Goal: Task Accomplishment & Management: Complete application form

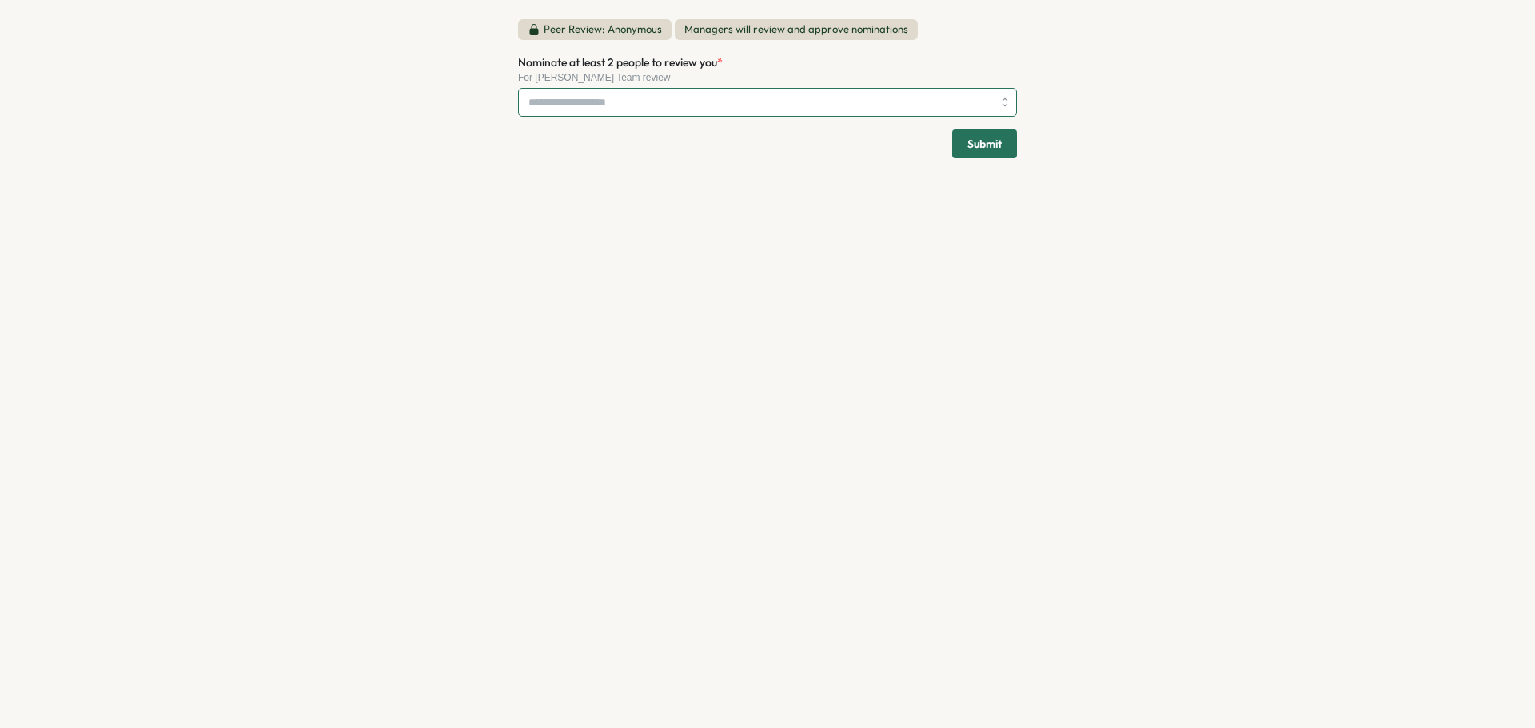
click at [751, 101] on input "Nominate at least 2 people to review you *" at bounding box center [760, 102] width 464 height 27
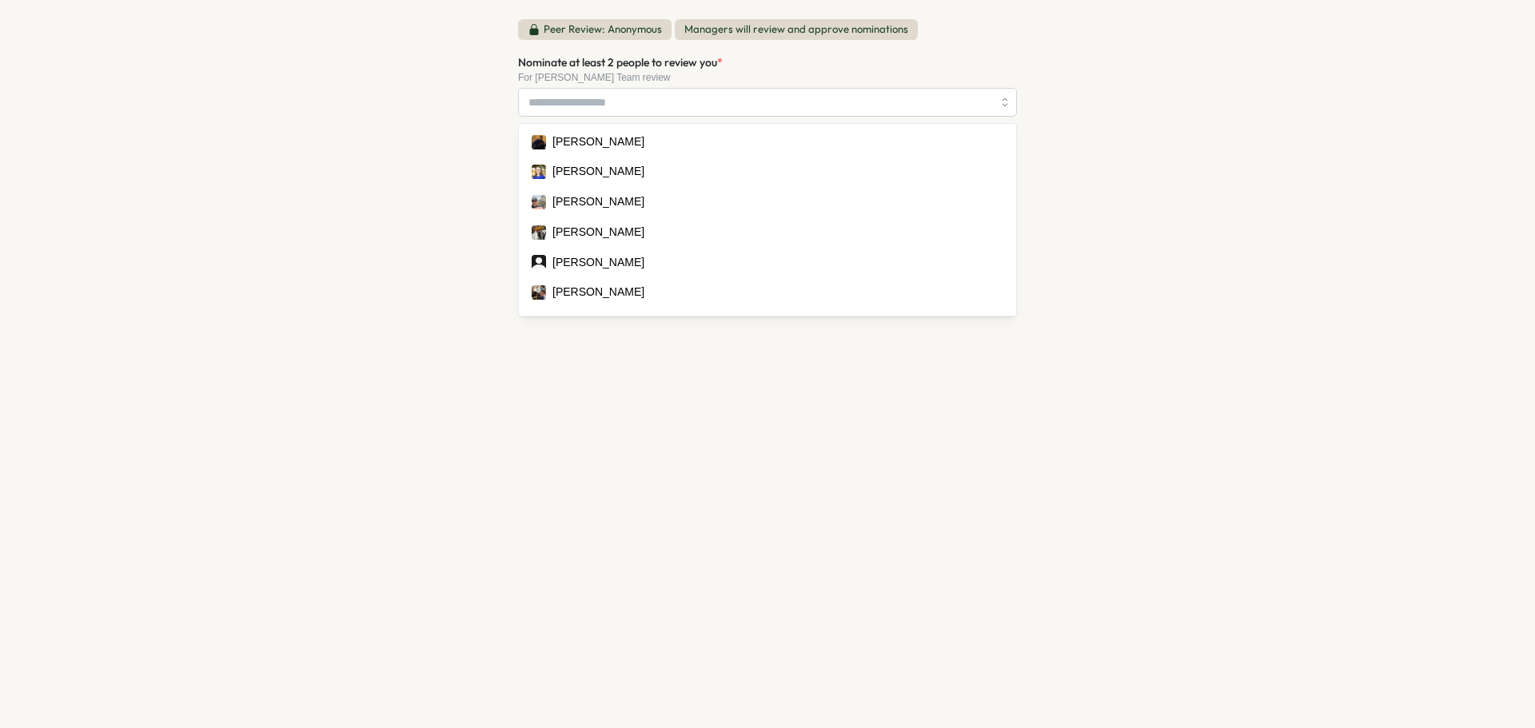
click at [1161, 142] on div "Peer Review: Anonymous Managers will review and approve nominations Nominate at…" at bounding box center [767, 364] width 1535 height 728
click at [743, 106] on input "Nominate at least 2 people to review you *" at bounding box center [760, 102] width 464 height 27
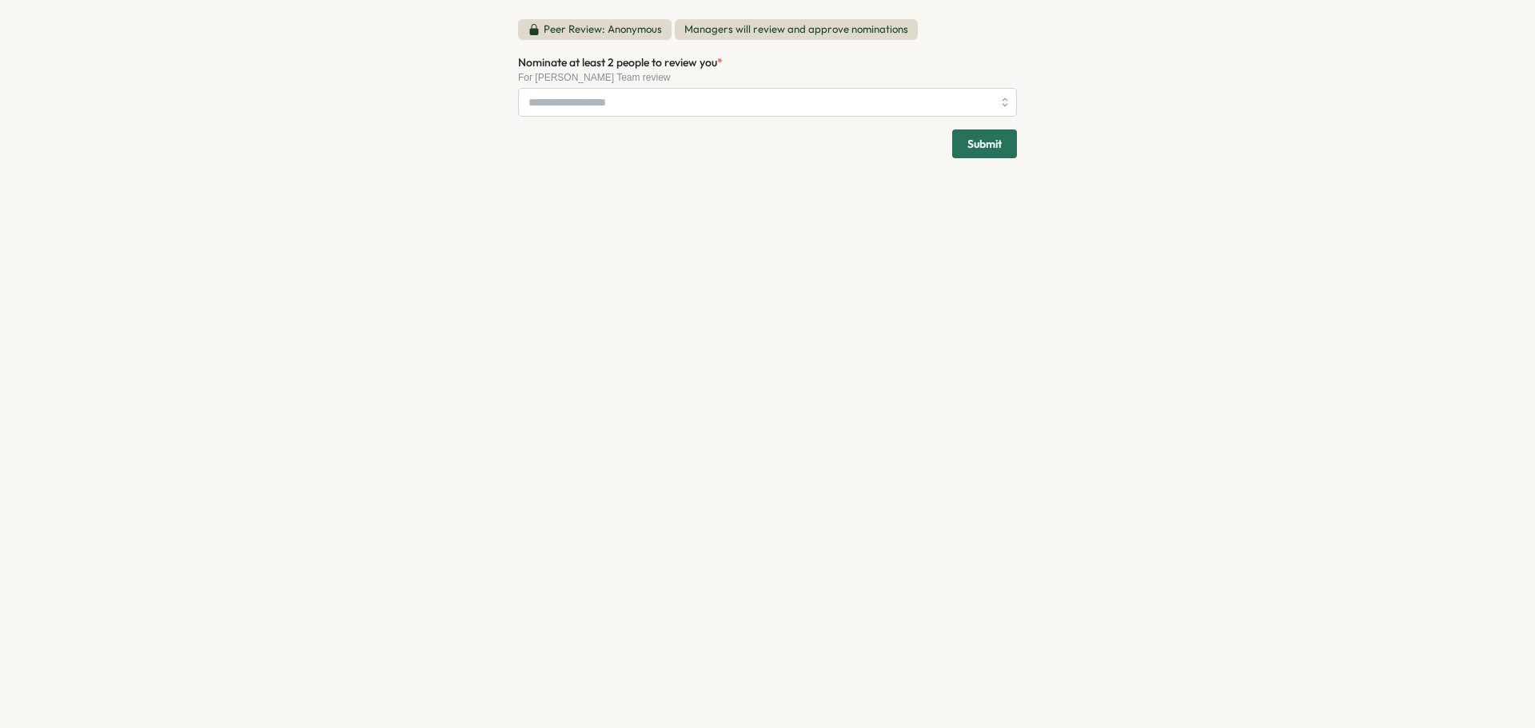
click at [834, 598] on div "Peer Review: Anonymous Managers will review and approve nominations Nominate at…" at bounding box center [767, 364] width 537 height 728
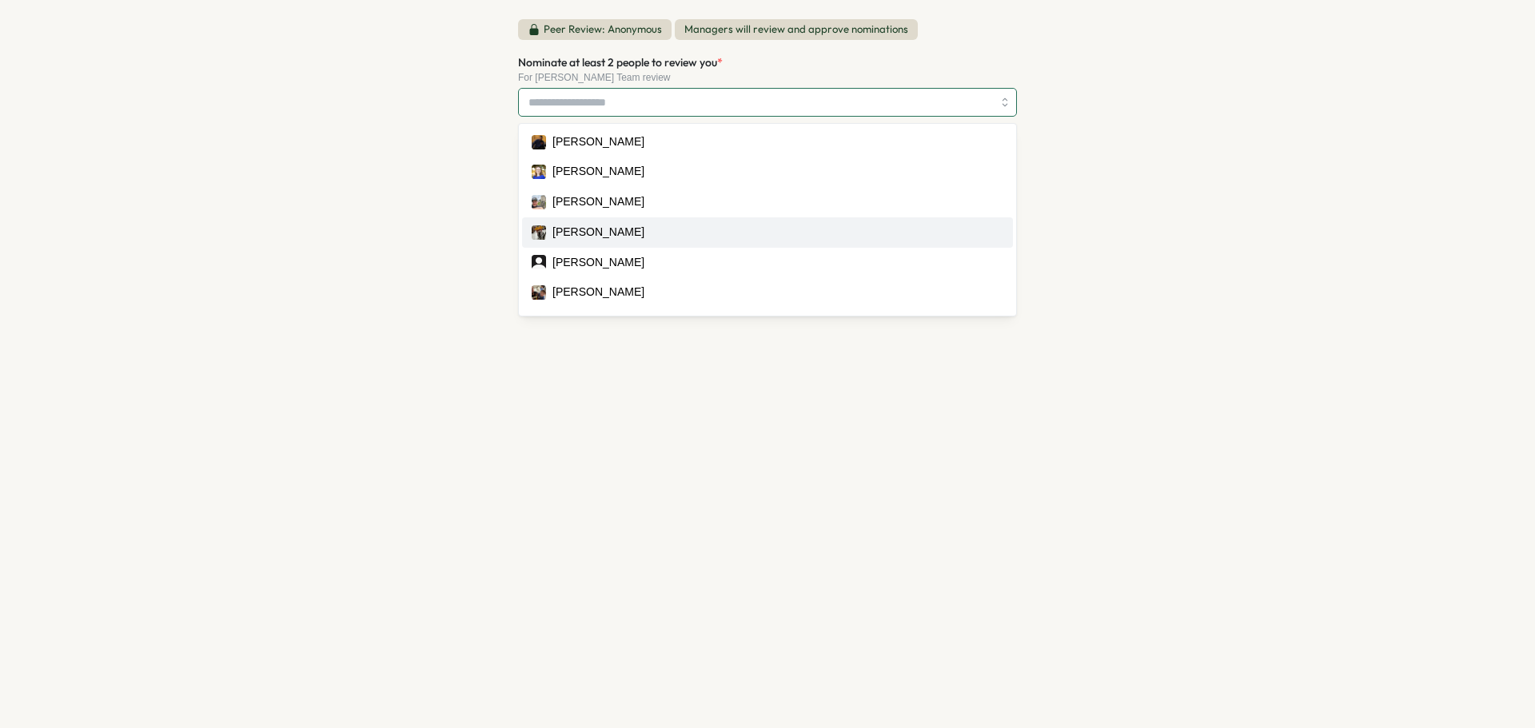
click at [961, 100] on input "Nominate at least 2 people to review you *" at bounding box center [760, 102] width 464 height 27
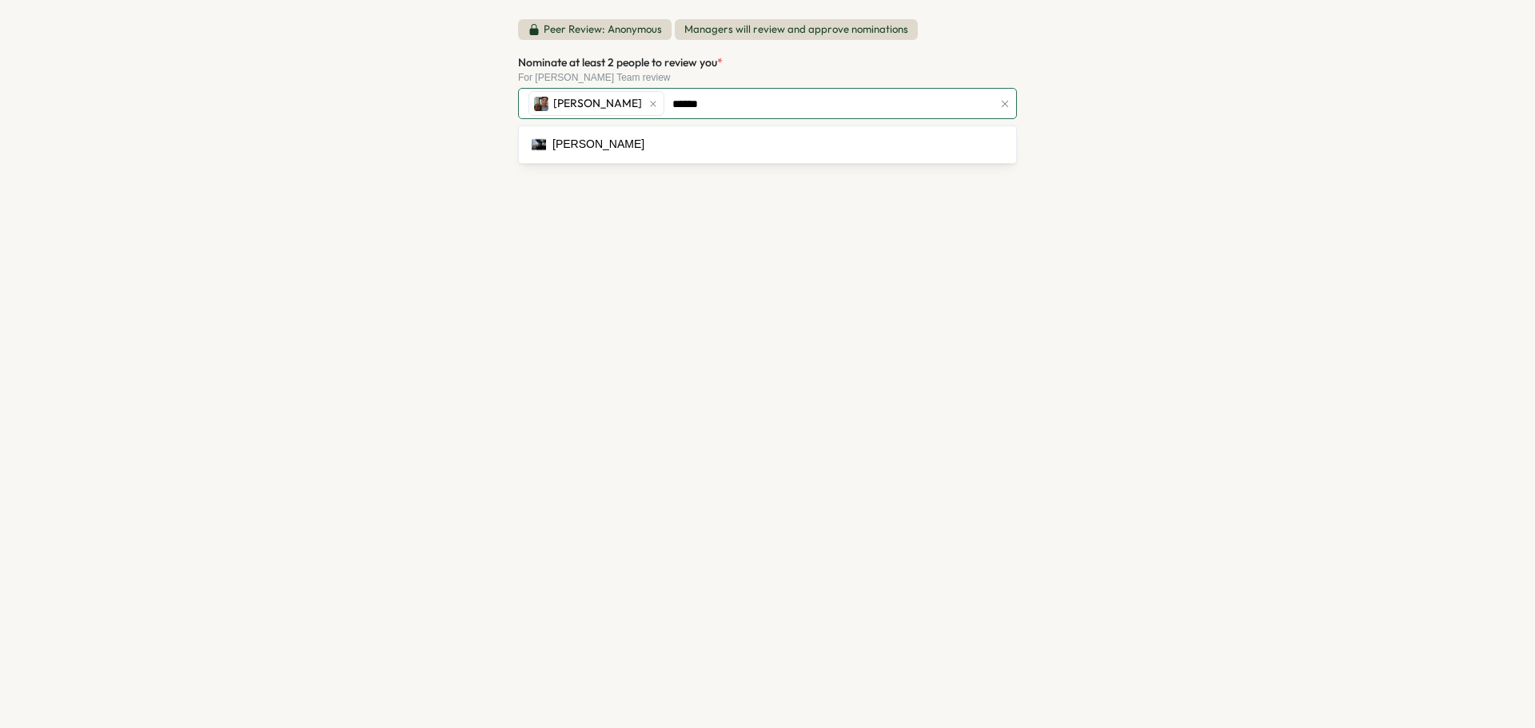
type input "*******"
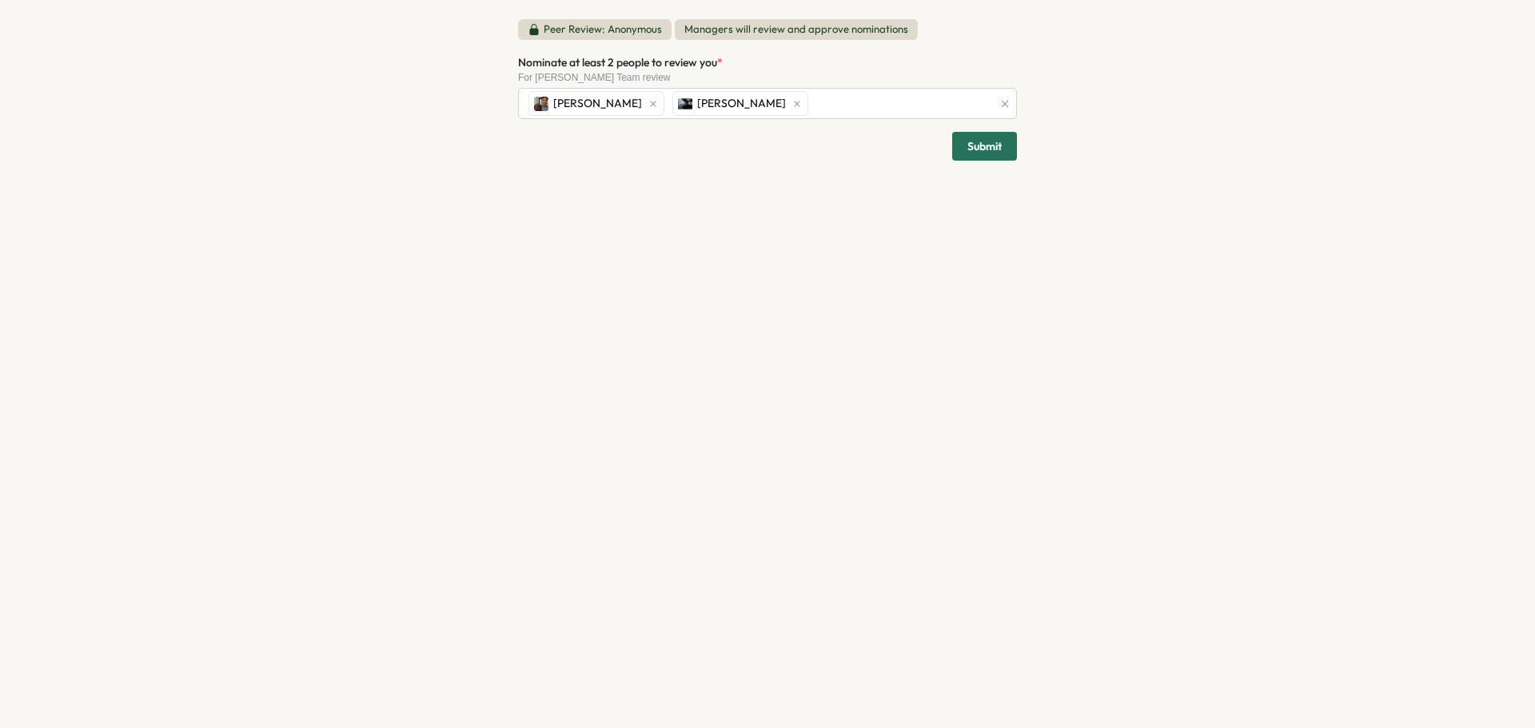
click at [1259, 189] on div "Peer Review: Anonymous Managers will review and approve nominations Nominate at…" at bounding box center [767, 364] width 1535 height 728
drag, startPoint x: 988, startPoint y: 145, endPoint x: 975, endPoint y: 306, distance: 161.2
click at [975, 306] on div "Peer Review: Anonymous Managers will review and approve nominations Nominate at…" at bounding box center [767, 364] width 537 height 728
click at [994, 146] on span "Submit" at bounding box center [984, 146] width 34 height 27
